Goal: Task Accomplishment & Management: Manage account settings

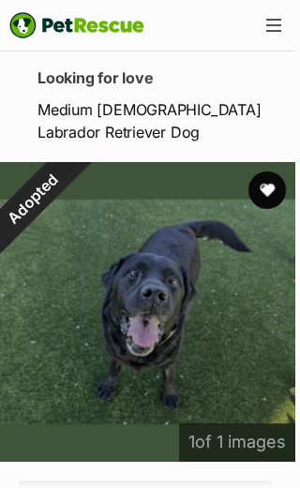
scroll to position [342, 5]
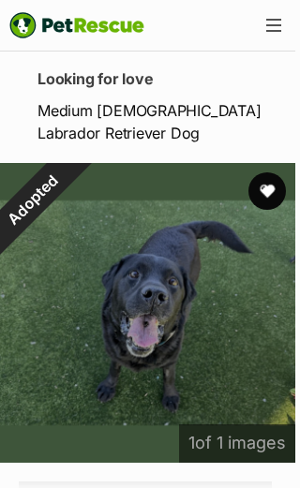
click at [274, 22] on div "Menu" at bounding box center [273, 25] width 15 height 13
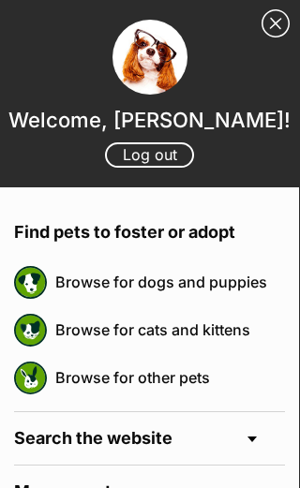
click at [275, 22] on link "Close Sidebar" at bounding box center [275, 23] width 28 height 28
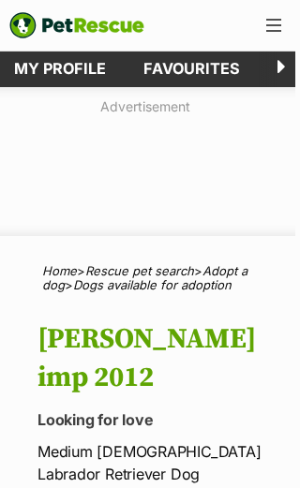
scroll to position [0, 5]
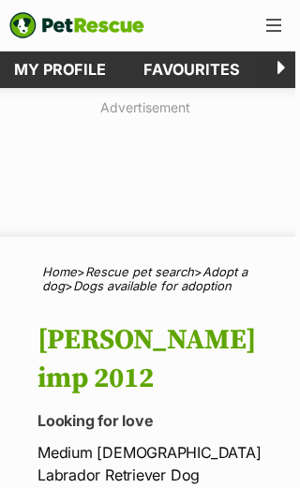
click at [275, 26] on span "Menu" at bounding box center [273, 25] width 15 height 2
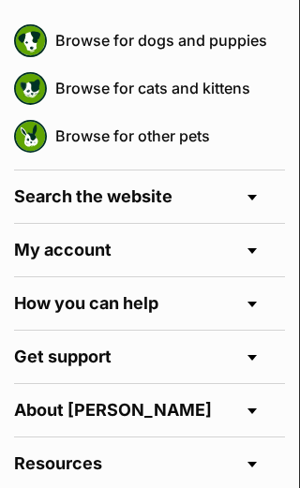
scroll to position [246, 0]
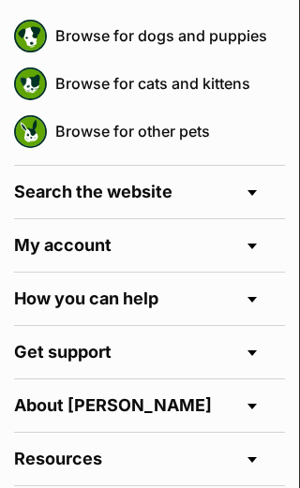
click at [249, 182] on h4 "Search the website" at bounding box center [149, 192] width 271 height 52
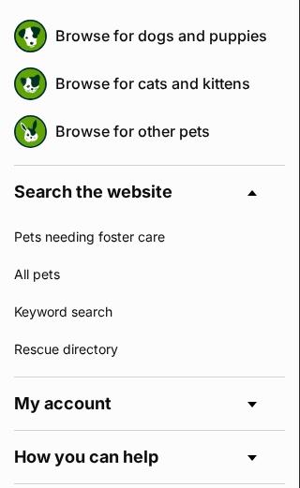
click at [252, 194] on span at bounding box center [251, 193] width 9 height 6
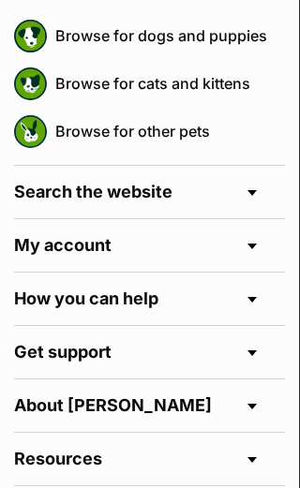
click at [254, 238] on h4 "My account" at bounding box center [149, 245] width 271 height 52
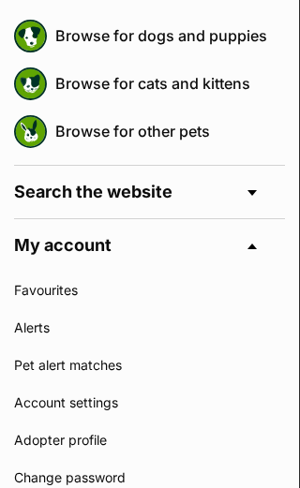
click at [63, 297] on link "Favourites" at bounding box center [149, 290] width 271 height 37
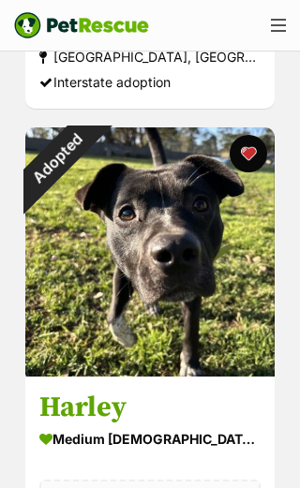
scroll to position [3096, 0]
click at [88, 190] on div "Adopted" at bounding box center [56, 158] width 63 height 63
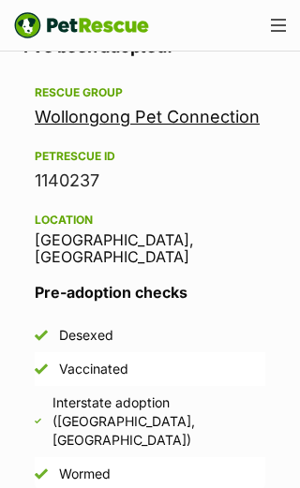
scroll to position [1608, 0]
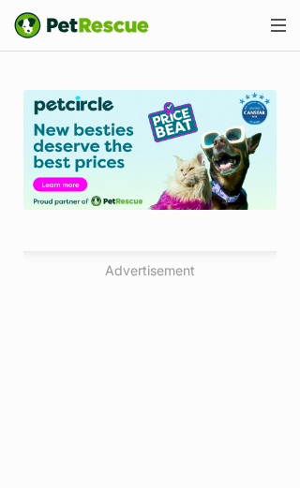
scroll to position [2657, 0]
